Goal: Task Accomplishment & Management: Manage account settings

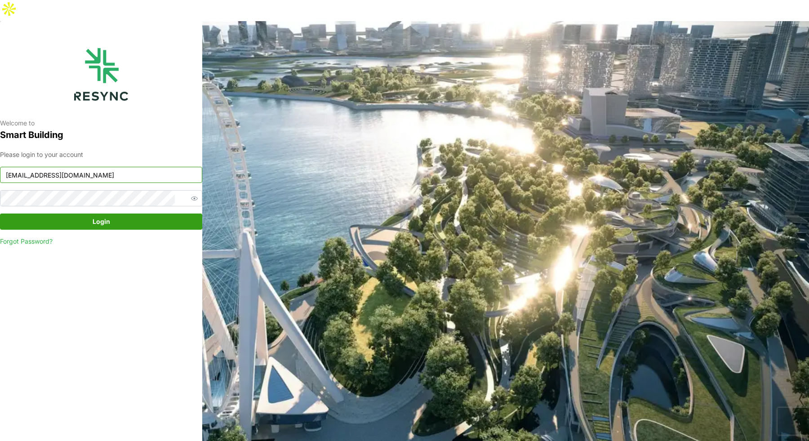
click at [162, 167] on input "mandai_display@resynctech.com" at bounding box center [101, 175] width 202 height 16
type input "demo_user@resynctech.com"
click at [103, 214] on span "Login" at bounding box center [102, 221] width 18 height 15
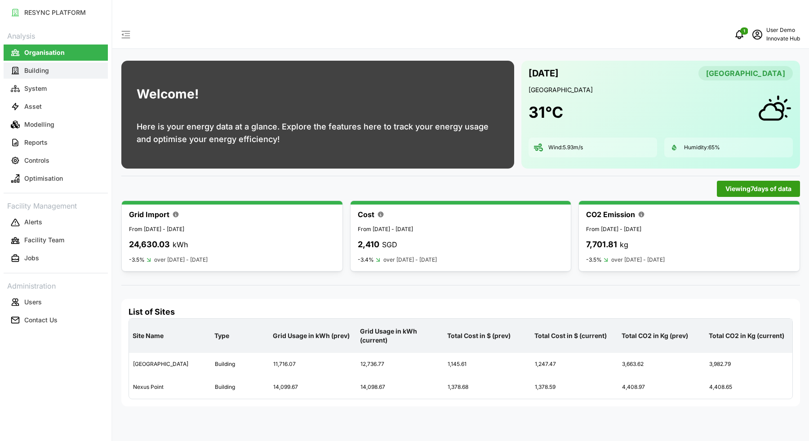
click at [38, 74] on p "Building" at bounding box center [36, 70] width 25 height 9
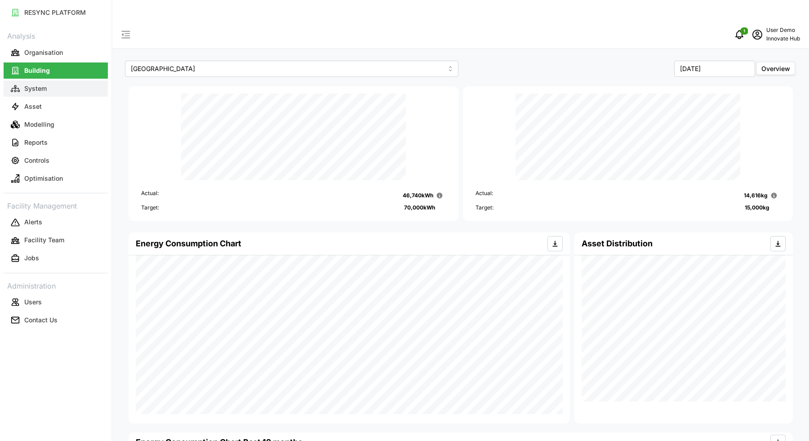
click at [59, 90] on button "System" at bounding box center [56, 88] width 104 height 16
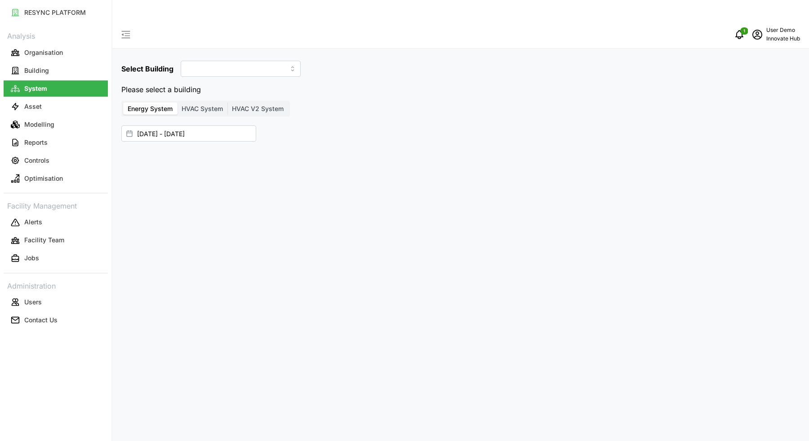
type input "[GEOGRAPHIC_DATA]"
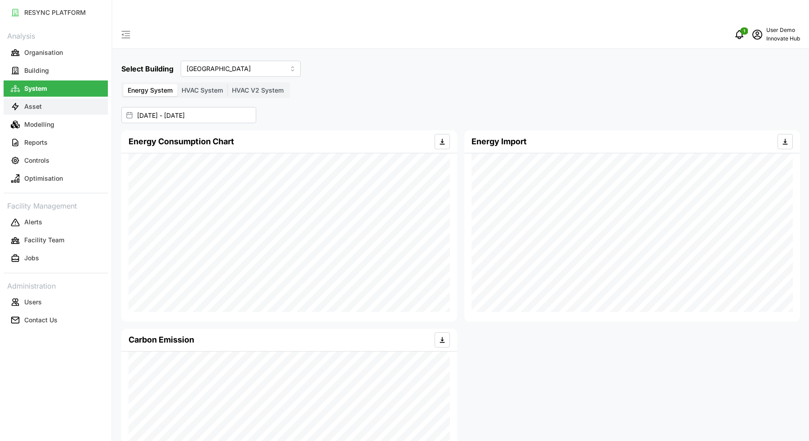
click at [64, 106] on button "Asset" at bounding box center [56, 106] width 104 height 16
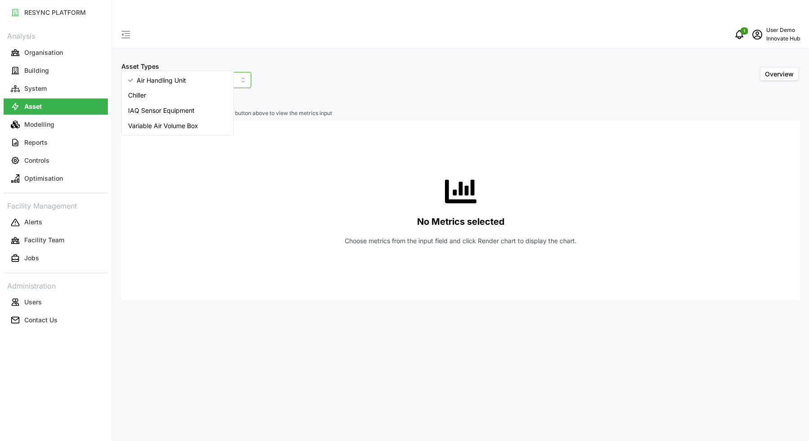
click at [163, 72] on input "Air Handling Unit" at bounding box center [186, 80] width 130 height 16
click at [188, 111] on span "IAQ Sensor Equipment" at bounding box center [161, 111] width 67 height 10
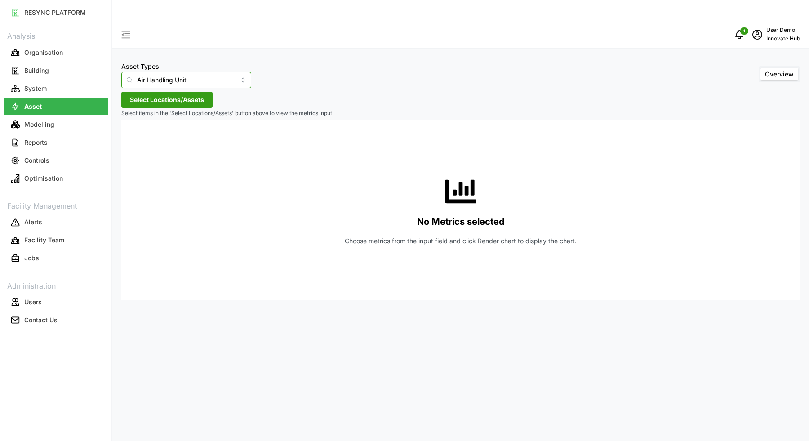
type input "IAQ Sensor Equipment"
click at [169, 92] on span "Select Locations/Assets" at bounding box center [167, 99] width 74 height 15
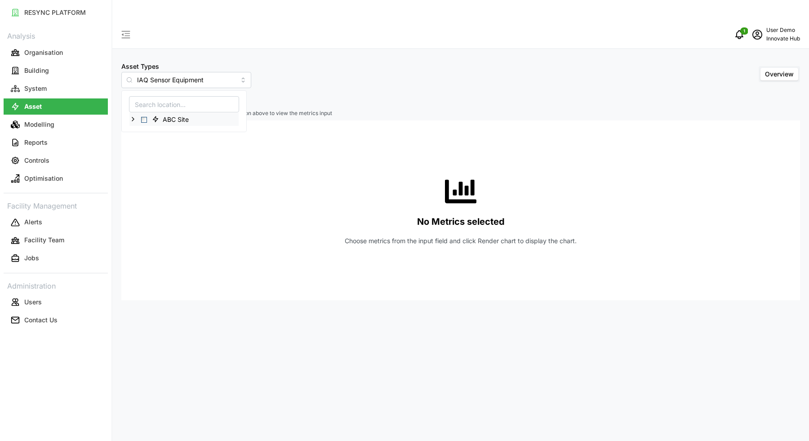
click at [133, 119] on icon at bounding box center [133, 119] width 7 height 7
click at [139, 130] on icon at bounding box center [140, 132] width 7 height 7
click at [150, 144] on icon at bounding box center [147, 145] width 7 height 7
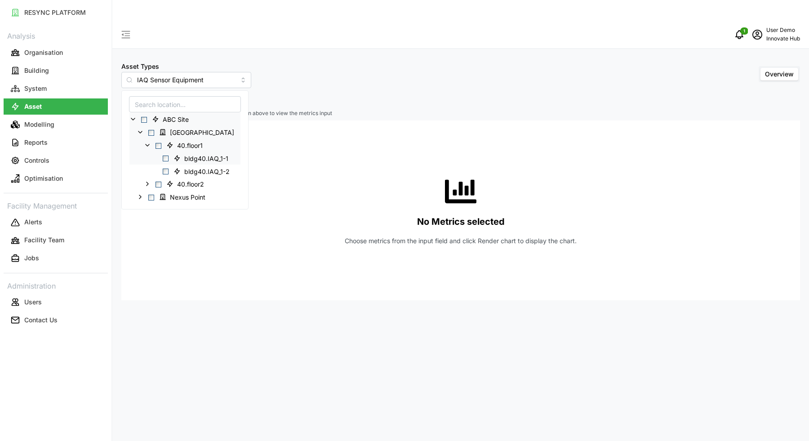
click at [167, 158] on span "Select bldg40.IAQ_1-1" at bounding box center [166, 159] width 6 height 6
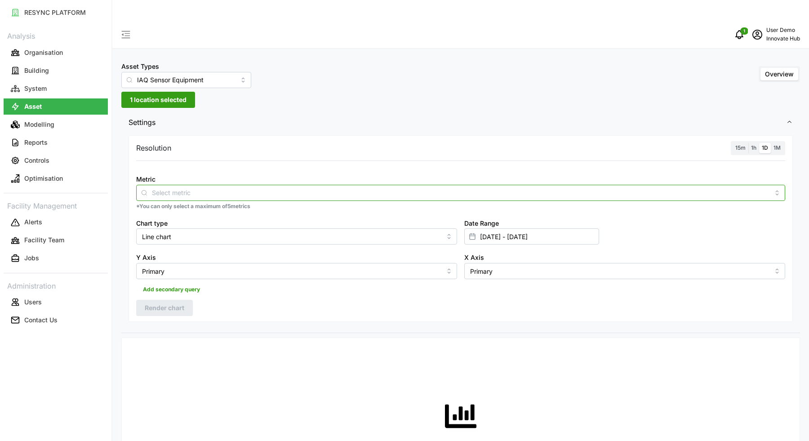
click at [204, 185] on div at bounding box center [460, 193] width 649 height 16
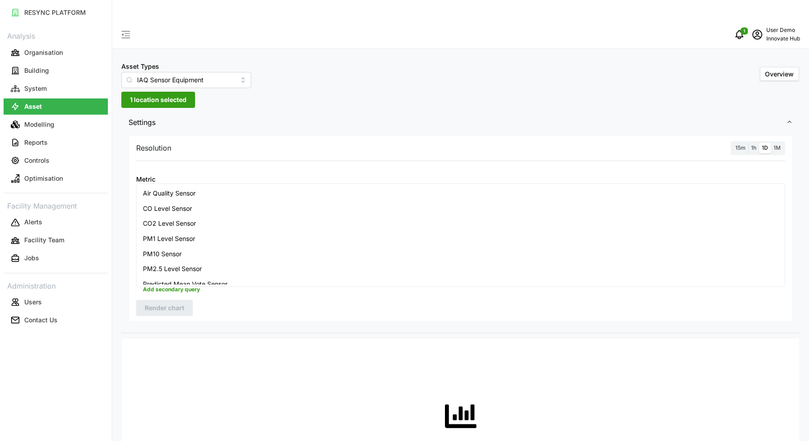
click at [235, 223] on div "CO2 Level Sensor" at bounding box center [461, 223] width 645 height 15
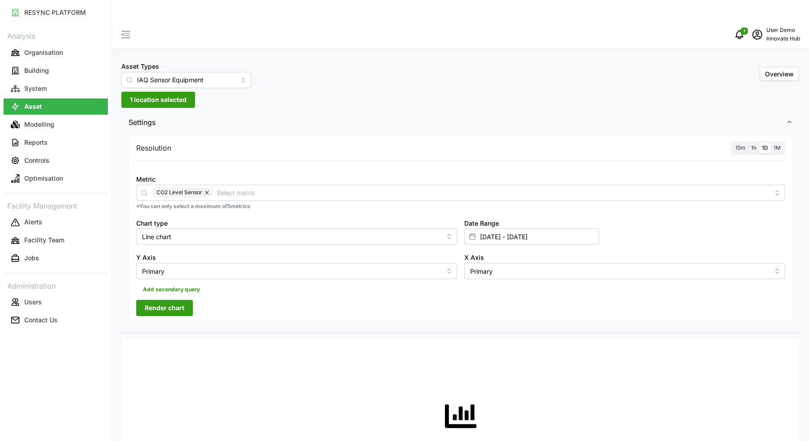
click at [270, 174] on div "Metric CO2 Level Sensor" at bounding box center [460, 187] width 649 height 27
click at [195, 228] on input "Line chart" at bounding box center [296, 236] width 321 height 16
click at [520, 228] on input "[DATE] - [DATE]" at bounding box center [532, 236] width 135 height 16
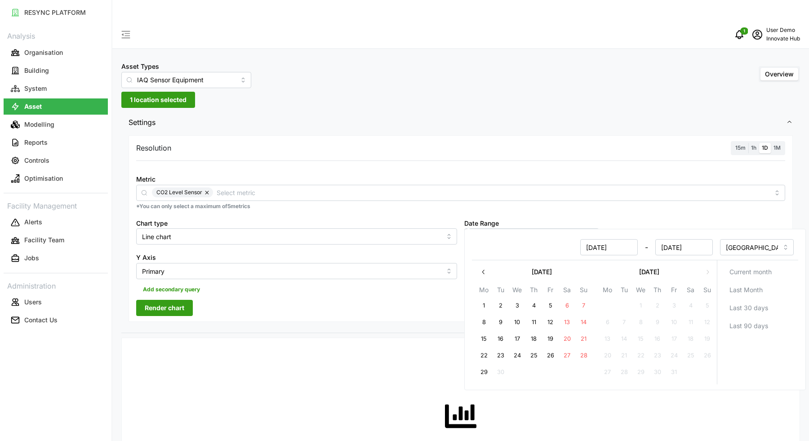
click at [512, 355] on button "24" at bounding box center [518, 356] width 16 height 16
type input "[DATE] - [DATE]"
type input "[DATE]"
click at [483, 373] on button "29" at bounding box center [484, 372] width 16 height 16
click at [650, 203] on p "*You can only select a maximum of 5 metrics" at bounding box center [460, 207] width 649 height 8
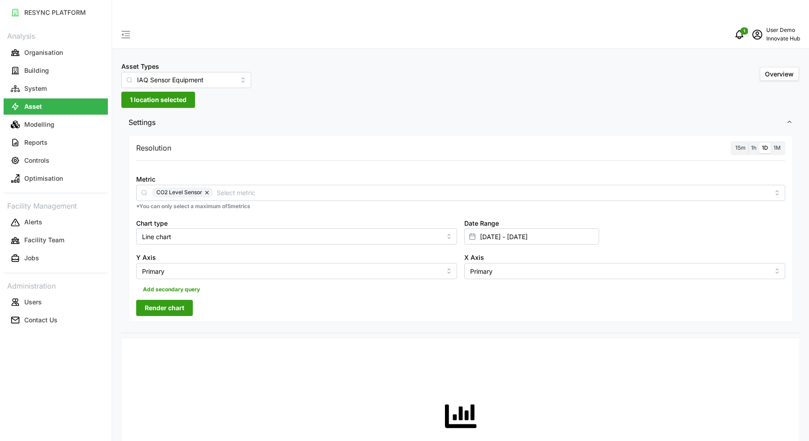
click at [168, 300] on span "Render chart" at bounding box center [165, 307] width 40 height 15
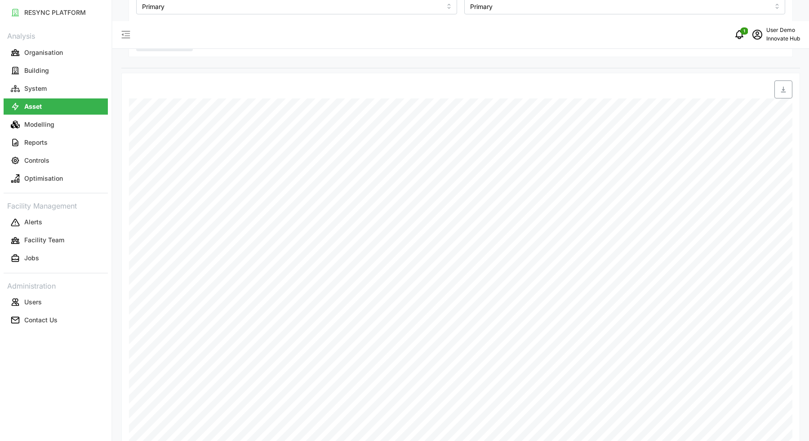
scroll to position [269, 0]
click at [55, 128] on button "Modelling" at bounding box center [56, 124] width 104 height 16
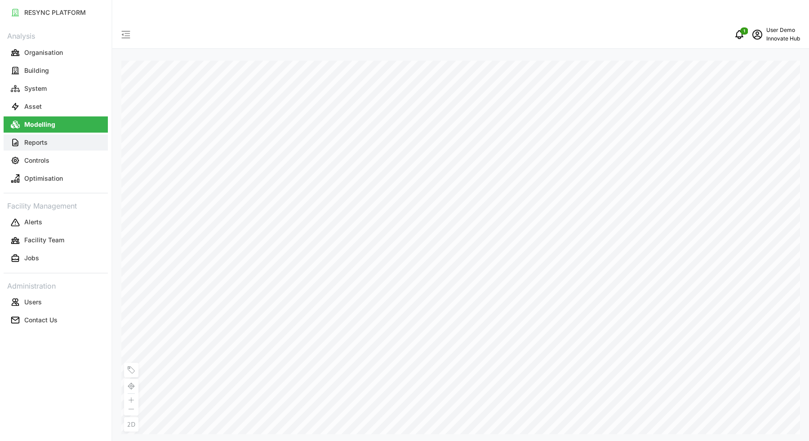
click at [54, 148] on button "Reports" at bounding box center [56, 142] width 104 height 16
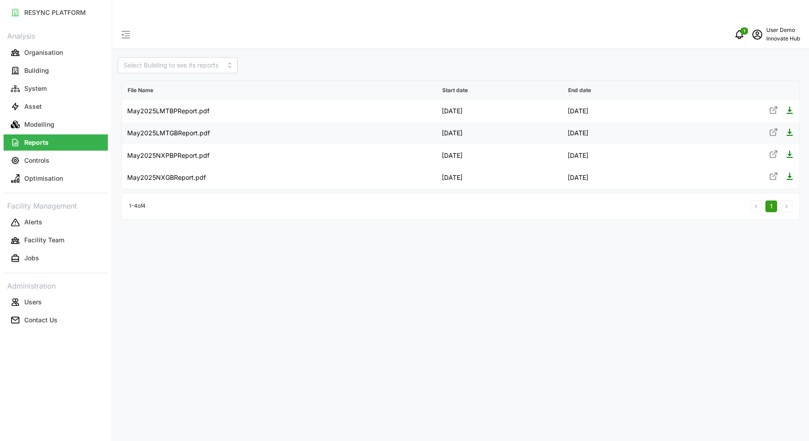
click at [774, 128] on icon at bounding box center [773, 132] width 9 height 9
click at [201, 222] on div "File Name Start date End date May2025LMTBPReport.pdf [DATE] [DATE] May2025LMTGB…" at bounding box center [460, 241] width 697 height 441
click at [76, 166] on button "Controls" at bounding box center [56, 160] width 104 height 16
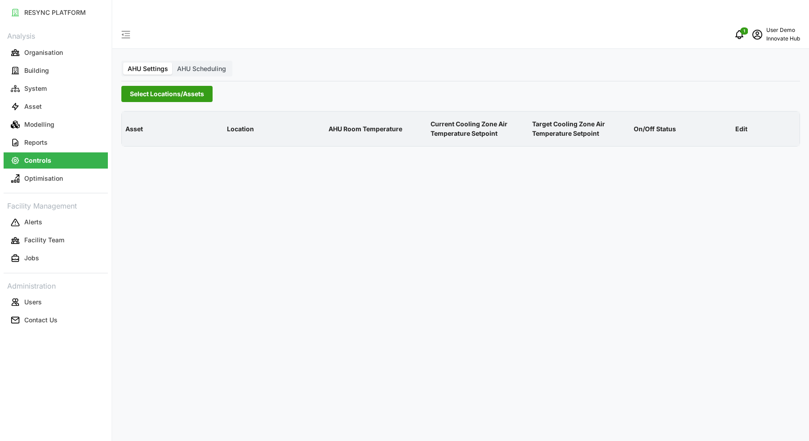
click at [161, 86] on span "Select Locations/Assets" at bounding box center [167, 93] width 74 height 15
click at [134, 113] on icon at bounding box center [133, 113] width 7 height 7
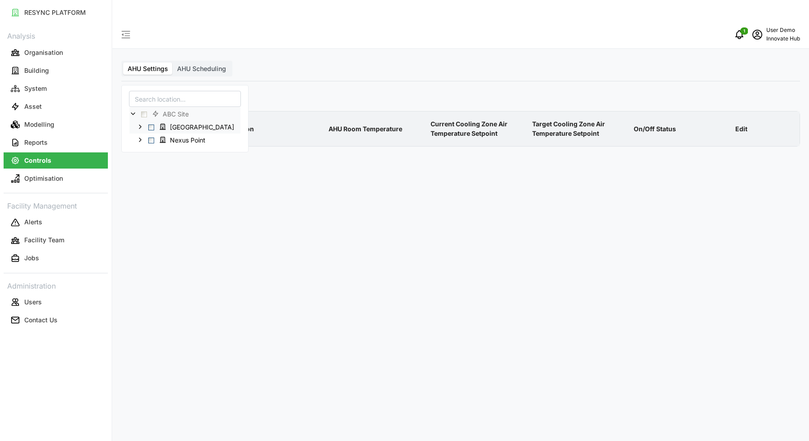
click at [140, 124] on icon at bounding box center [140, 126] width 7 height 7
click at [158, 140] on span "Select 40.AHU01" at bounding box center [159, 140] width 6 height 6
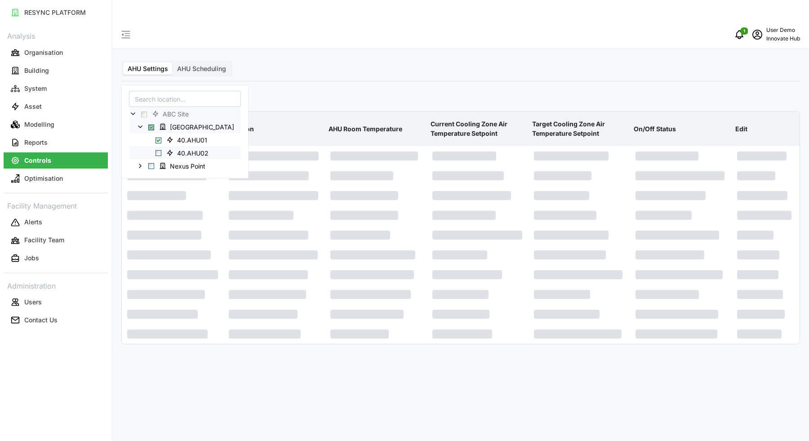
click at [158, 149] on div "40.AHU02" at bounding box center [185, 152] width 111 height 13
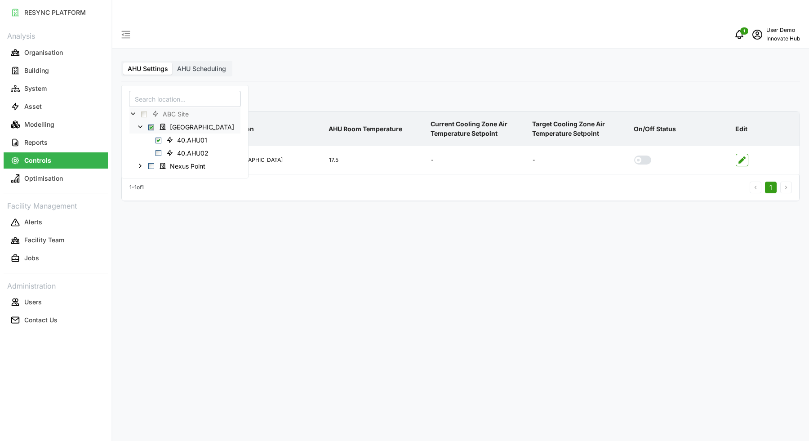
click at [300, 250] on div "AHU Settings AHU Scheduling Select Locations/Assets Asset Location AHU Room Tem…" at bounding box center [460, 241] width 697 height 441
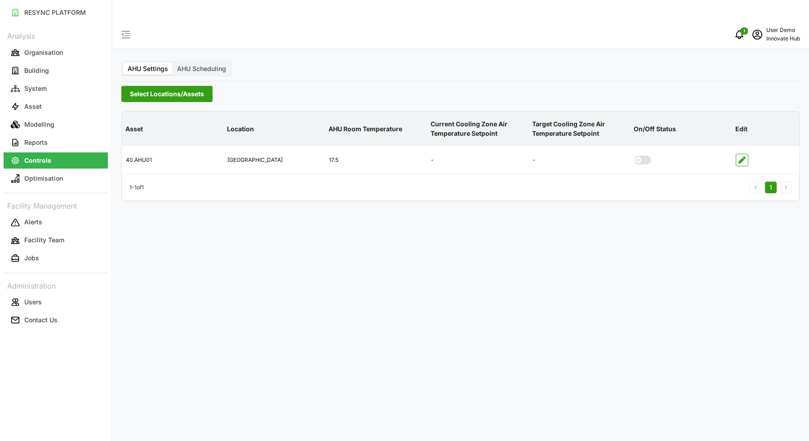
click at [207, 65] on span "AHU Scheduling" at bounding box center [201, 69] width 49 height 8
click at [173, 63] on input "AHU Scheduling" at bounding box center [173, 63] width 0 height 0
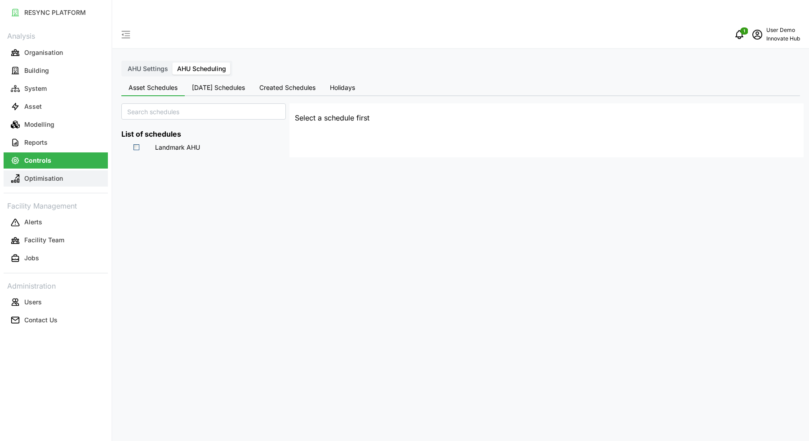
click at [72, 179] on button "Optimisation" at bounding box center [56, 178] width 104 height 16
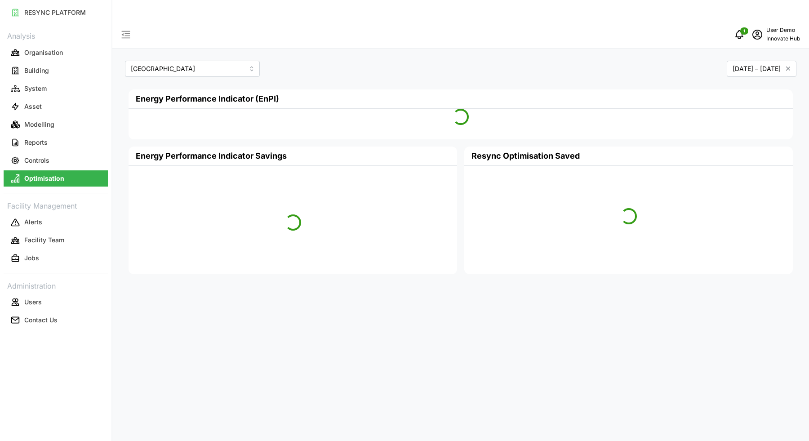
click at [473, 281] on div "Landmark Tower [DATE] – [DATE] Energy Performance Indicator (EnPI) Energy Perfo…" at bounding box center [460, 241] width 697 height 441
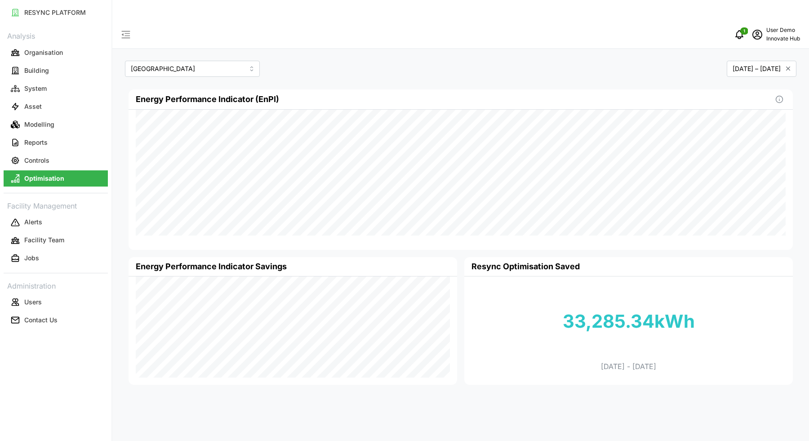
click at [129, 218] on div "Energy Performance Indicator (EnPI) [DATE] ENB Demo Building: 44630.00 kW ENPI …" at bounding box center [461, 169] width 665 height 161
click at [46, 245] on button "Facility Team" at bounding box center [56, 240] width 104 height 16
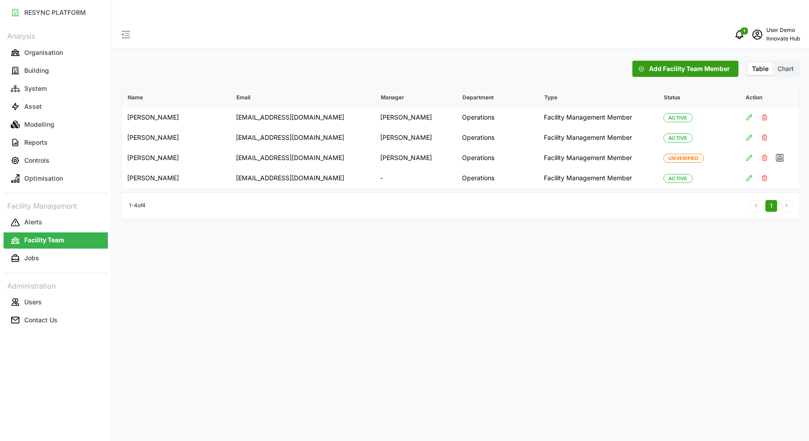
click at [689, 61] on span "Add Facility Team Member" at bounding box center [689, 68] width 81 height 15
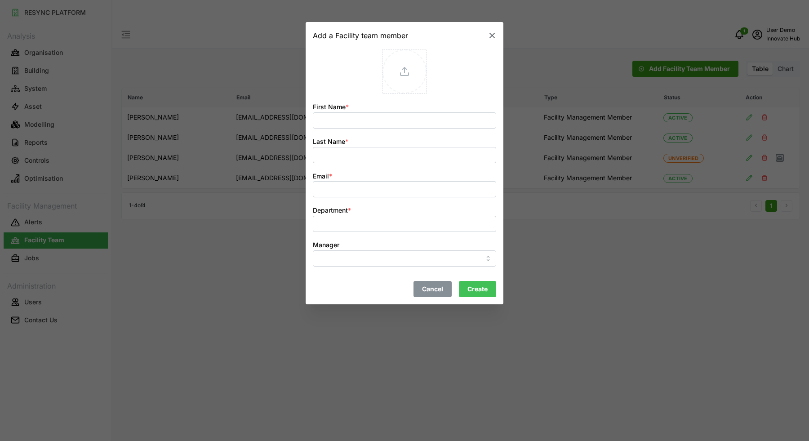
click at [486, 39] on button "button" at bounding box center [492, 35] width 13 height 13
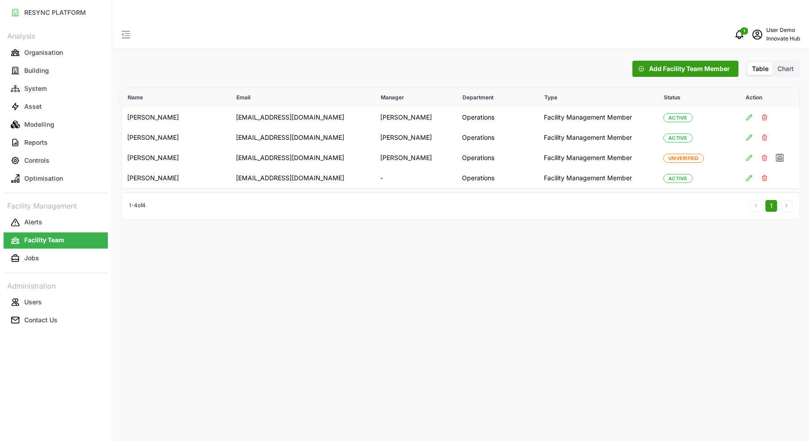
click at [779, 65] on span "Chart" at bounding box center [786, 69] width 16 height 8
click at [773, 63] on input "Chart" at bounding box center [773, 63] width 0 height 0
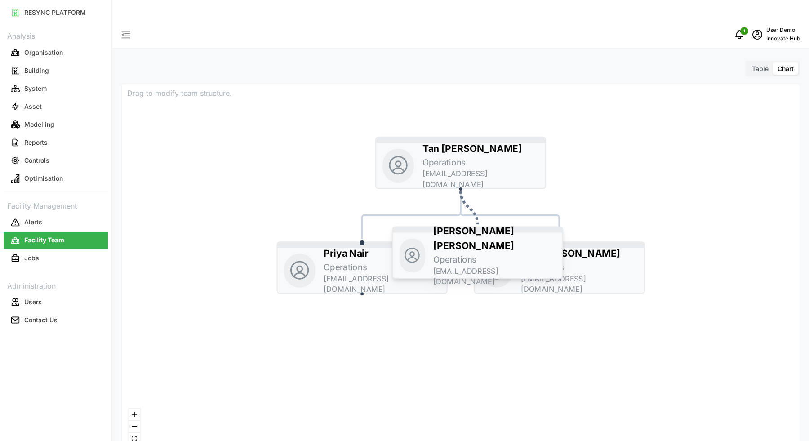
drag, startPoint x: 362, startPoint y: 353, endPoint x: 477, endPoint y: 230, distance: 168.3
click at [477, 230] on p "[PERSON_NAME]" at bounding box center [495, 238] width 122 height 29
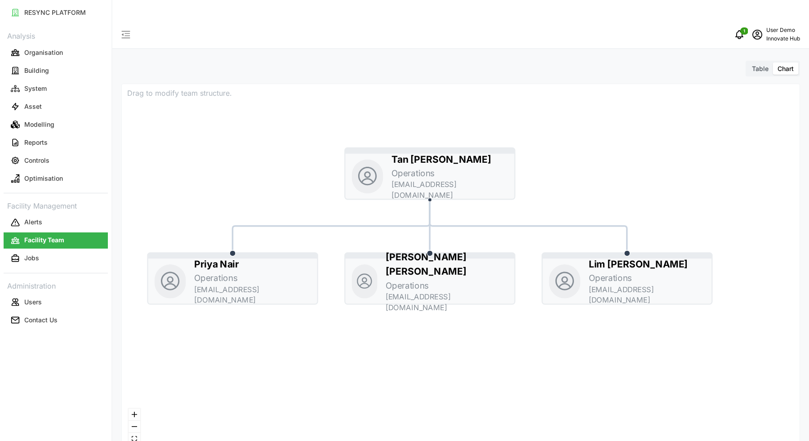
drag, startPoint x: 628, startPoint y: 288, endPoint x: 495, endPoint y: 296, distance: 133.4
click at [495, 296] on div "[PERSON_NAME] Operations [EMAIL_ADDRESS][DOMAIN_NAME] [PERSON_NAME] Operations …" at bounding box center [461, 267] width 678 height 367
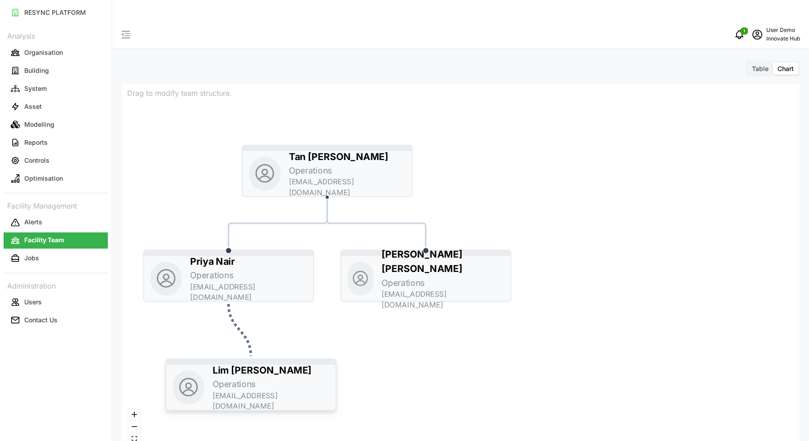
drag, startPoint x: 598, startPoint y: 265, endPoint x: 226, endPoint y: 375, distance: 388.1
click at [226, 378] on p "Operations" at bounding box center [234, 384] width 43 height 13
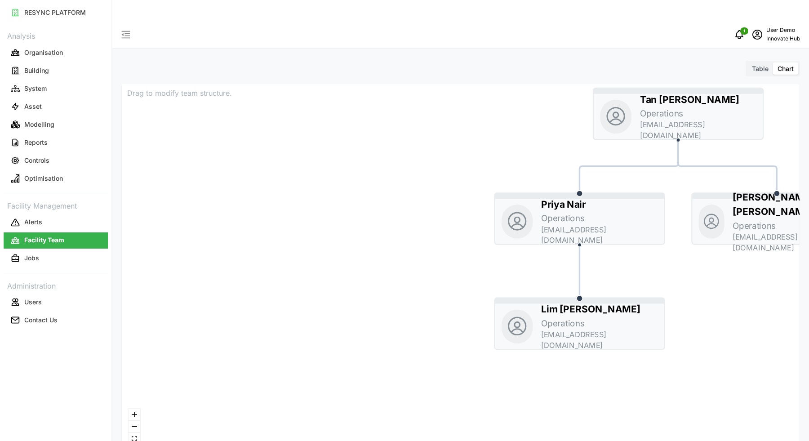
drag, startPoint x: 430, startPoint y: 382, endPoint x: 784, endPoint y: 343, distance: 356.1
click at [784, 343] on div "[PERSON_NAME] Operations [EMAIL_ADDRESS][DOMAIN_NAME] [PERSON_NAME] Operations …" at bounding box center [461, 267] width 678 height 367
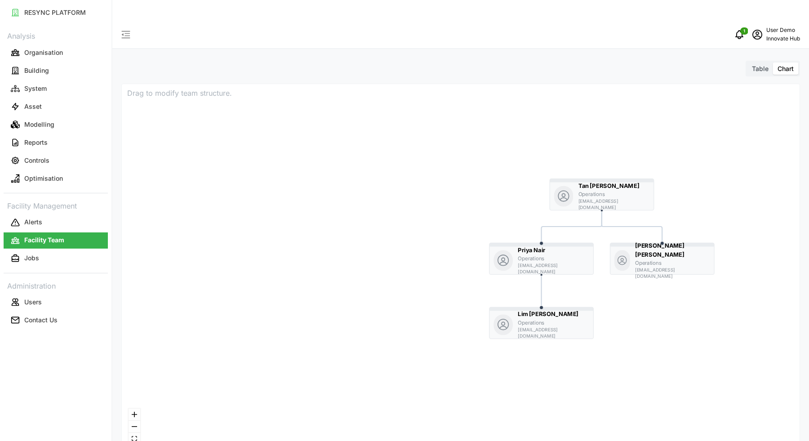
drag, startPoint x: 265, startPoint y: 295, endPoint x: 347, endPoint y: 294, distance: 81.9
click at [347, 294] on div "[PERSON_NAME] Operations [EMAIL_ADDRESS][DOMAIN_NAME] [PERSON_NAME] Operations …" at bounding box center [461, 267] width 678 height 367
click at [63, 253] on button "Jobs" at bounding box center [56, 258] width 104 height 16
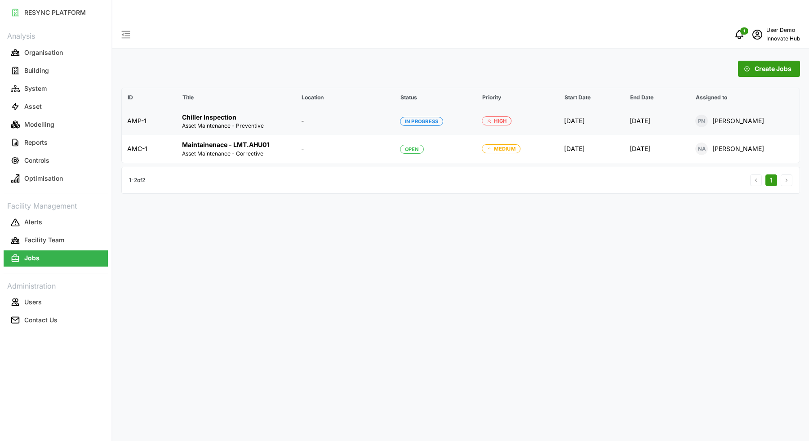
click at [196, 122] on p "Asset Maintenance - Preventive" at bounding box center [236, 126] width 109 height 8
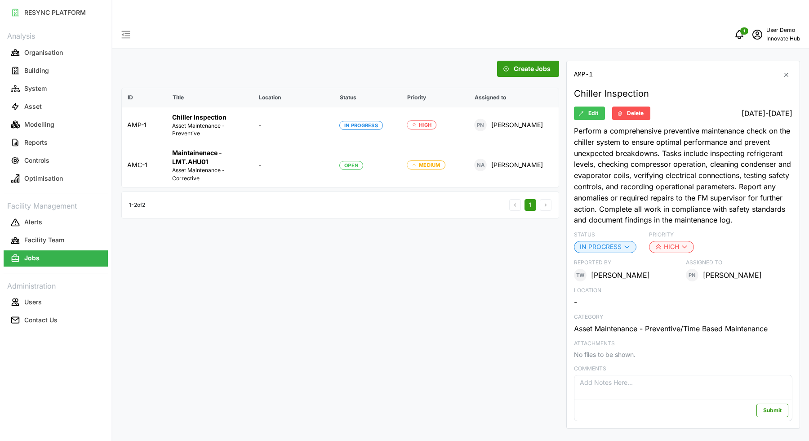
click at [785, 71] on icon "button" at bounding box center [786, 74] width 7 height 7
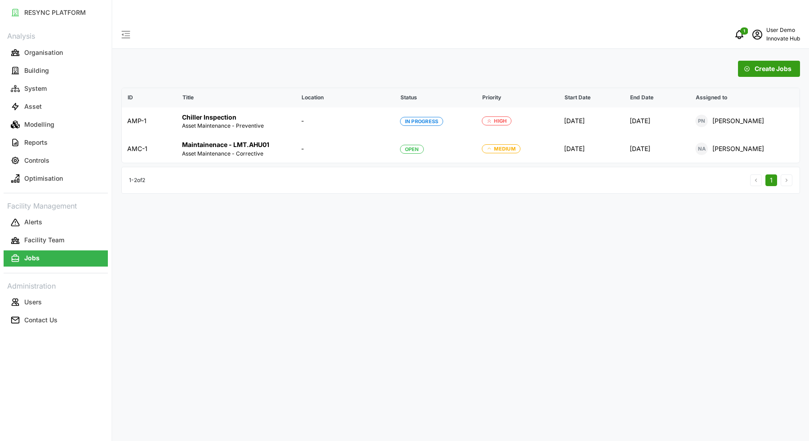
click at [775, 61] on span "Create Jobs" at bounding box center [773, 68] width 37 height 15
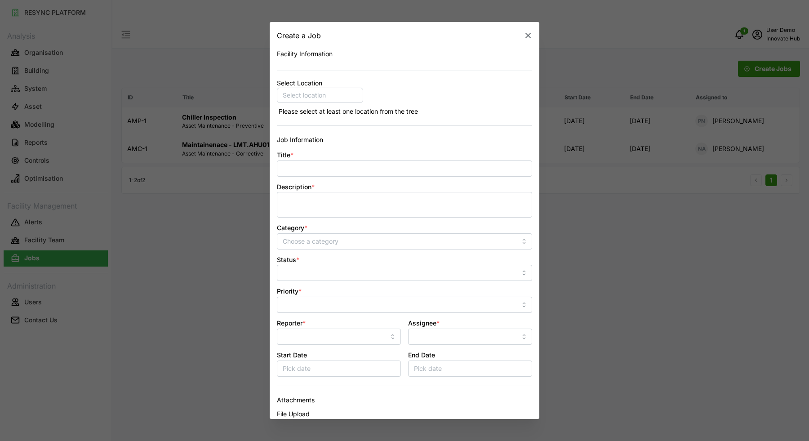
scroll to position [96, 0]
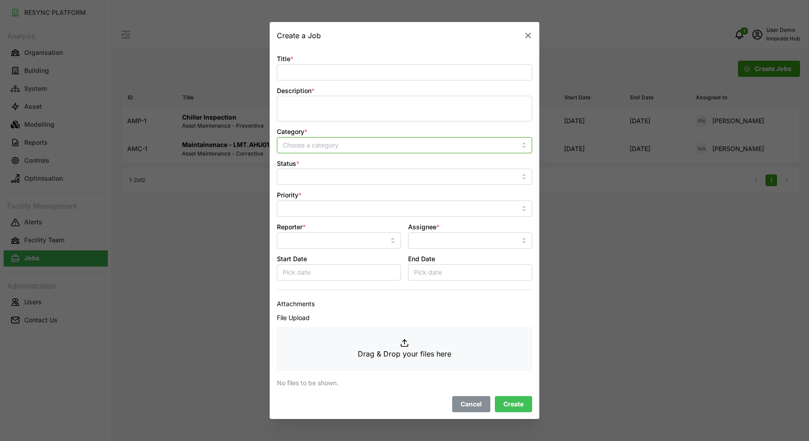
click at [335, 149] on input "Category *" at bounding box center [404, 145] width 255 height 16
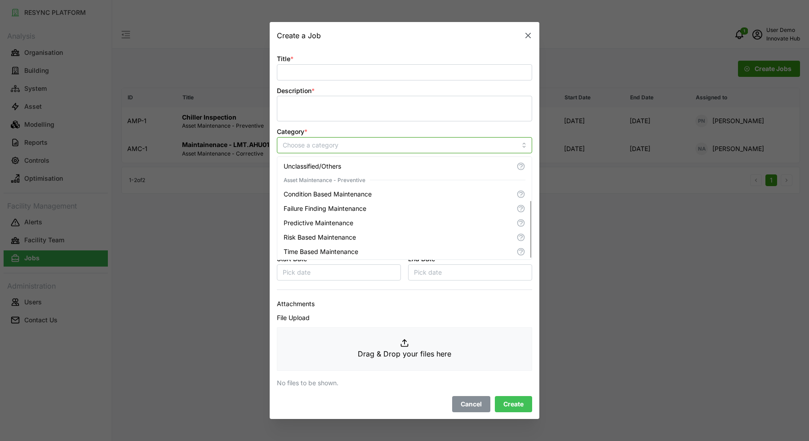
scroll to position [72, 0]
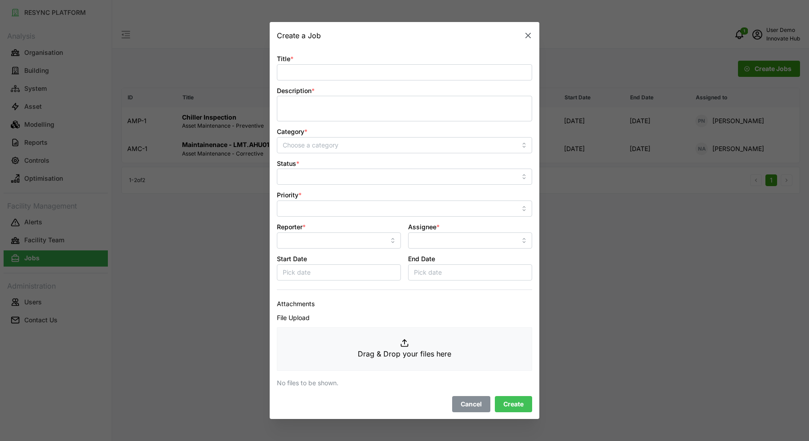
click at [530, 35] on icon "button" at bounding box center [528, 35] width 9 height 9
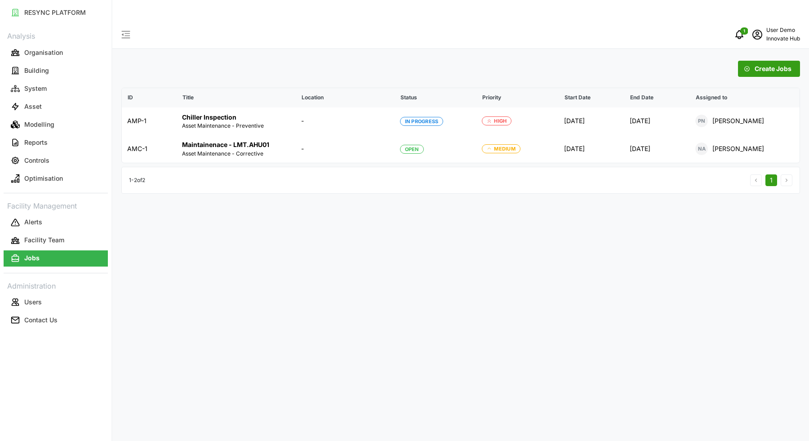
click at [223, 265] on div "Create Jobs ID Title Location Status Priority Start Date End Date Assigned to A…" at bounding box center [460, 241] width 697 height 441
click at [71, 228] on button "Alerts" at bounding box center [56, 223] width 104 height 16
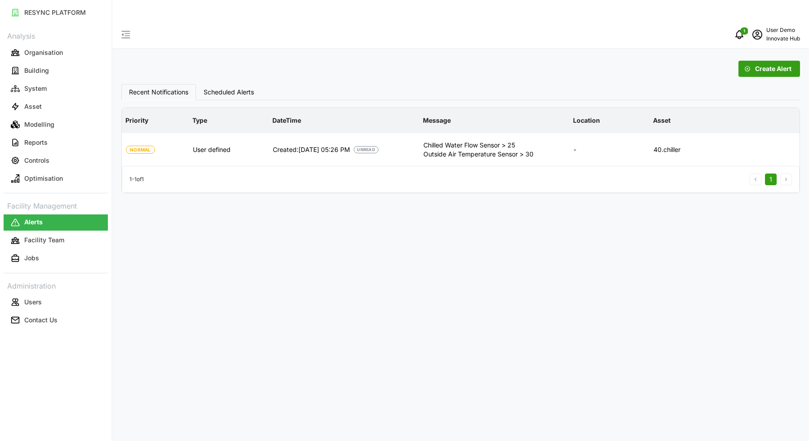
click at [779, 61] on span "Create Alert" at bounding box center [774, 68] width 36 height 15
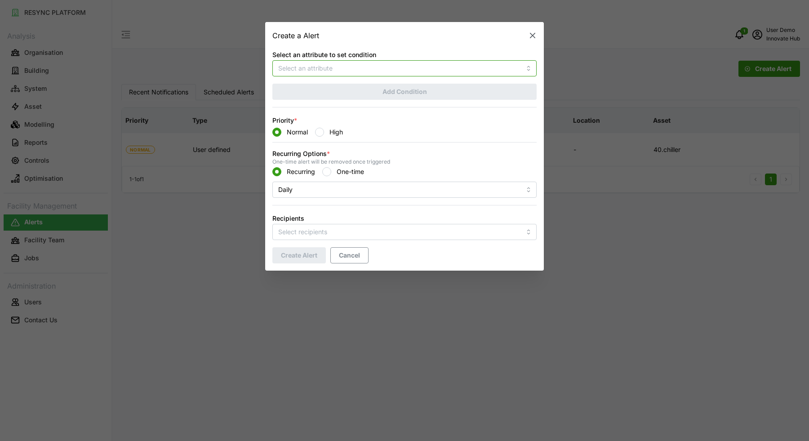
click at [399, 67] on input "Select an attribute to set condition" at bounding box center [405, 68] width 264 height 16
click at [345, 67] on input "Select an attribute to set condition" at bounding box center [405, 68] width 264 height 16
click at [349, 85] on span "Electrical Energy Usage Sensor absolute" at bounding box center [338, 90] width 119 height 10
type input "Electrical Energy Usage Sensor absolute"
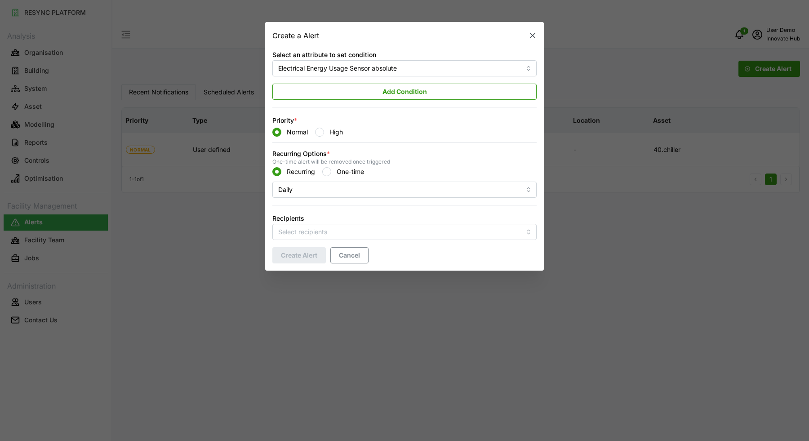
click at [405, 90] on span "Add Condition" at bounding box center [405, 91] width 45 height 15
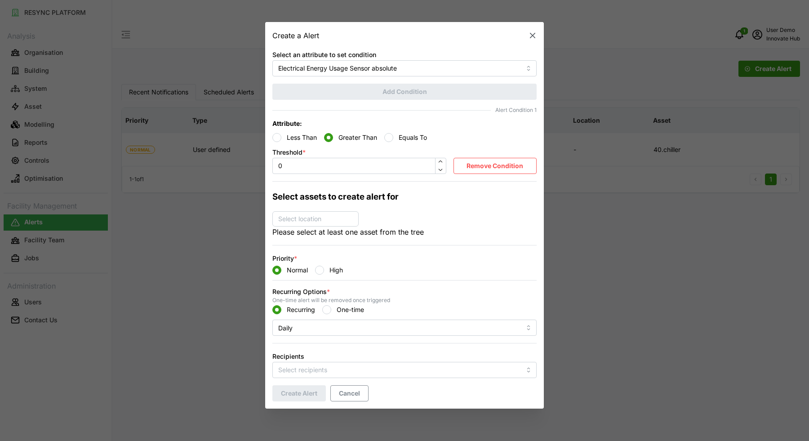
click at [292, 225] on div "Select location" at bounding box center [316, 218] width 86 height 15
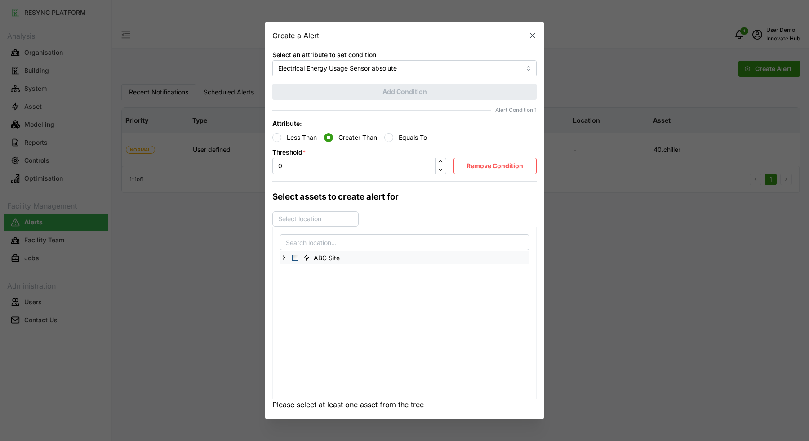
click at [287, 257] on icon at bounding box center [284, 257] width 7 height 7
click at [293, 271] on icon at bounding box center [291, 270] width 7 height 7
click at [283, 325] on div "Nexus Point" at bounding box center [405, 322] width 248 height 13
click at [291, 325] on icon at bounding box center [291, 322] width 7 height 7
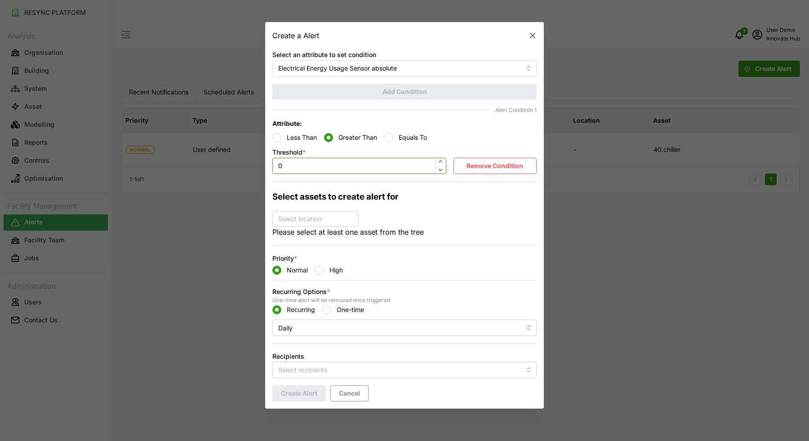
drag, startPoint x: 376, startPoint y: 165, endPoint x: 262, endPoint y: 165, distance: 113.8
type input "800"
click at [480, 213] on div "Select assets to create alert for Select location ABC Site Landmark Tower 40.AH…" at bounding box center [405, 209] width 264 height 57
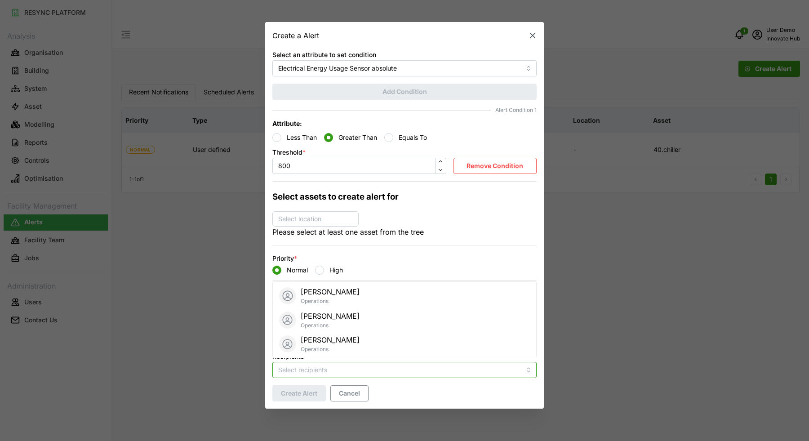
click at [344, 376] on div at bounding box center [405, 370] width 264 height 16
click at [483, 220] on div "Select assets to create alert for Select location ABC Site Landmark Tower 40.AH…" at bounding box center [405, 209] width 264 height 57
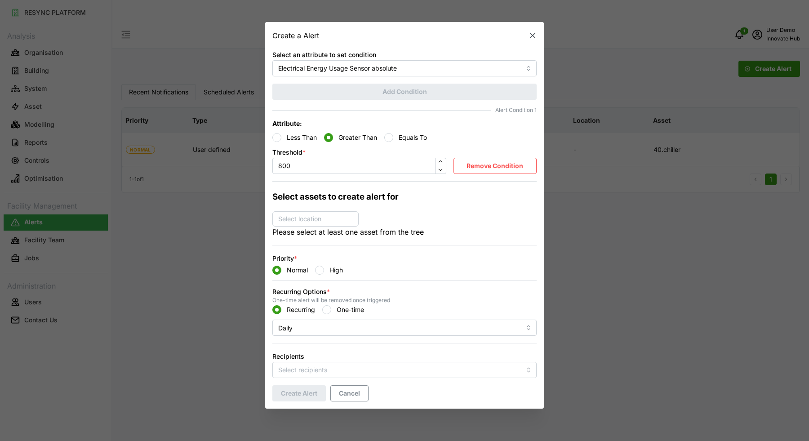
click at [360, 396] on span "Cancel" at bounding box center [349, 393] width 21 height 15
